Goal: Navigation & Orientation: Find specific page/section

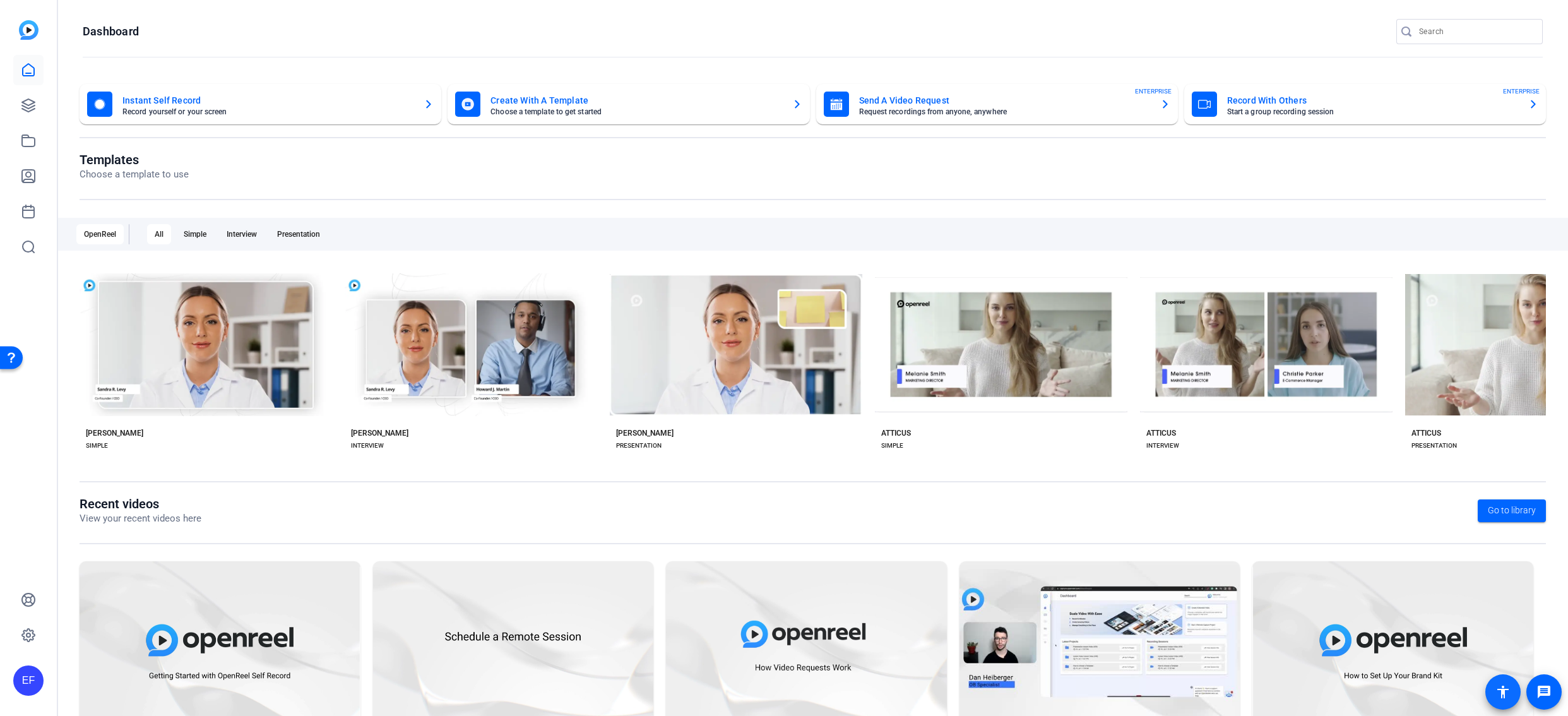
click at [1502, 702] on span at bounding box center [1504, 692] width 31 height 31
click at [1506, 700] on span at bounding box center [1504, 692] width 31 height 31
click at [32, 100] on icon at bounding box center [28, 105] width 13 height 13
